Goal: Task Accomplishment & Management: Use online tool/utility

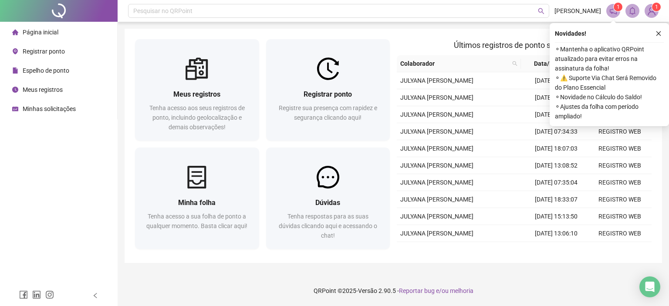
click at [657, 34] on icon "close" at bounding box center [658, 33] width 6 height 6
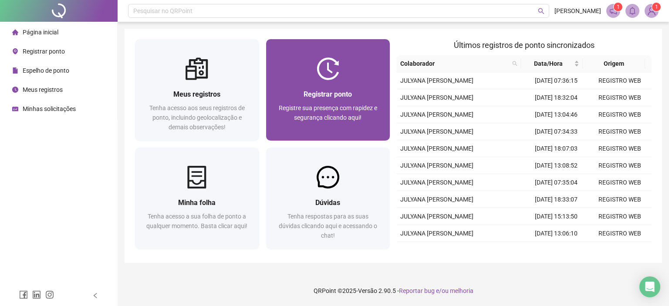
click at [360, 88] on div "Registrar ponto Registre sua presença com rapidez e segurança clicando aqui!" at bounding box center [328, 110] width 124 height 61
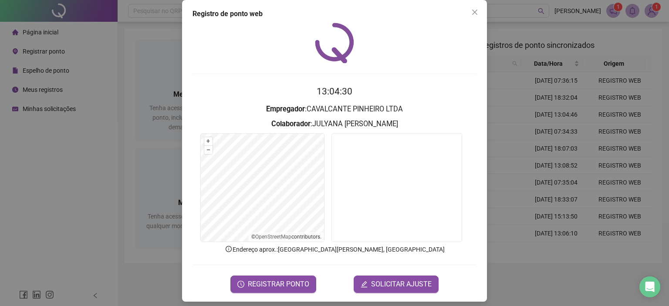
scroll to position [14, 0]
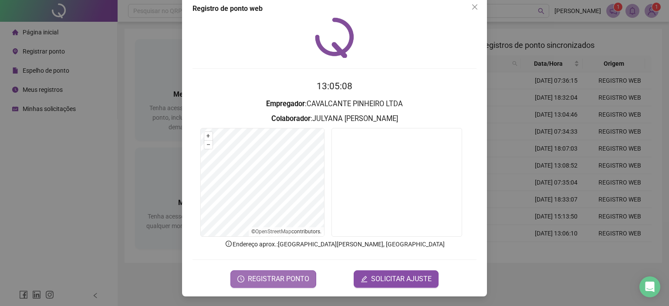
click at [288, 276] on span "REGISTRAR PONTO" at bounding box center [278, 279] width 61 height 10
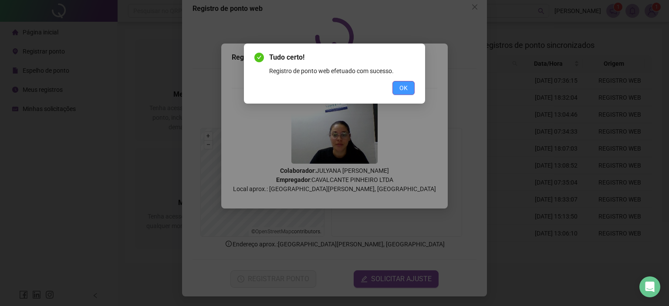
click at [402, 85] on span "OK" at bounding box center [403, 88] width 8 height 10
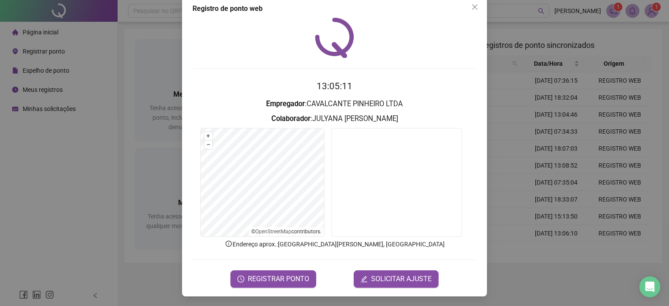
click at [469, 15] on div "Registro de ponto web 13:05:11 Empregador : CAVALCANTE PINHEIRO LTDA Colaborado…" at bounding box center [334, 146] width 305 height 302
click at [472, 9] on icon "close" at bounding box center [474, 6] width 7 height 7
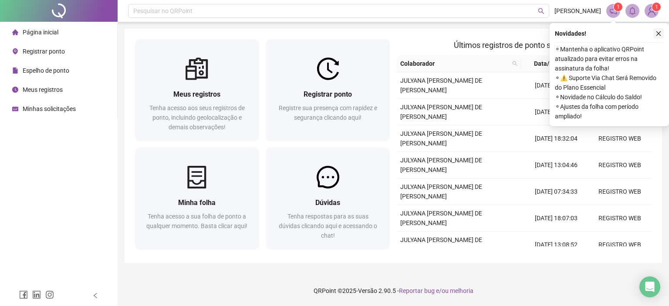
click at [656, 34] on icon "close" at bounding box center [658, 33] width 6 height 6
